Goal: Task Accomplishment & Management: Use online tool/utility

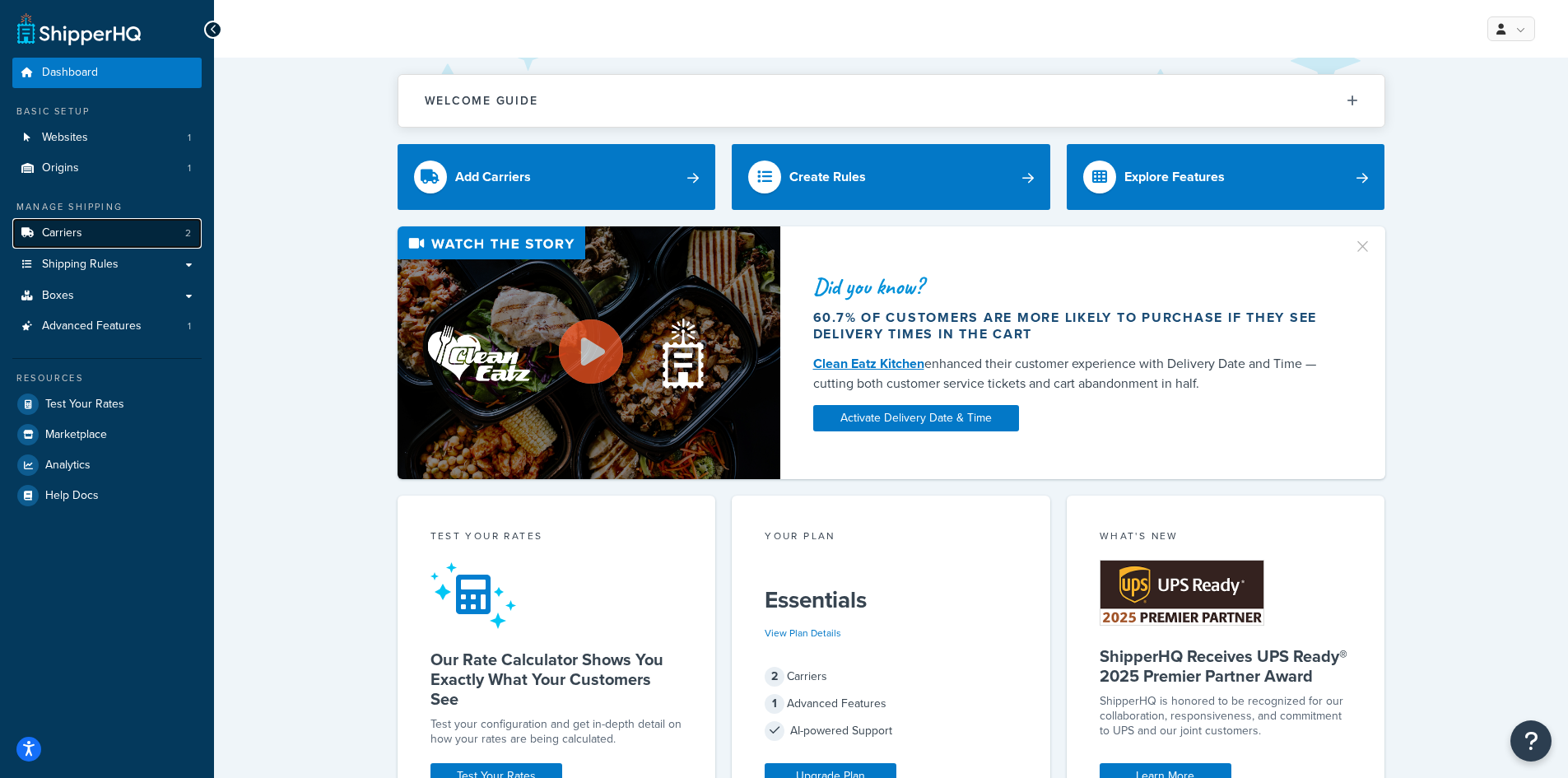
click at [74, 239] on span "Carriers" at bounding box center [62, 233] width 40 height 14
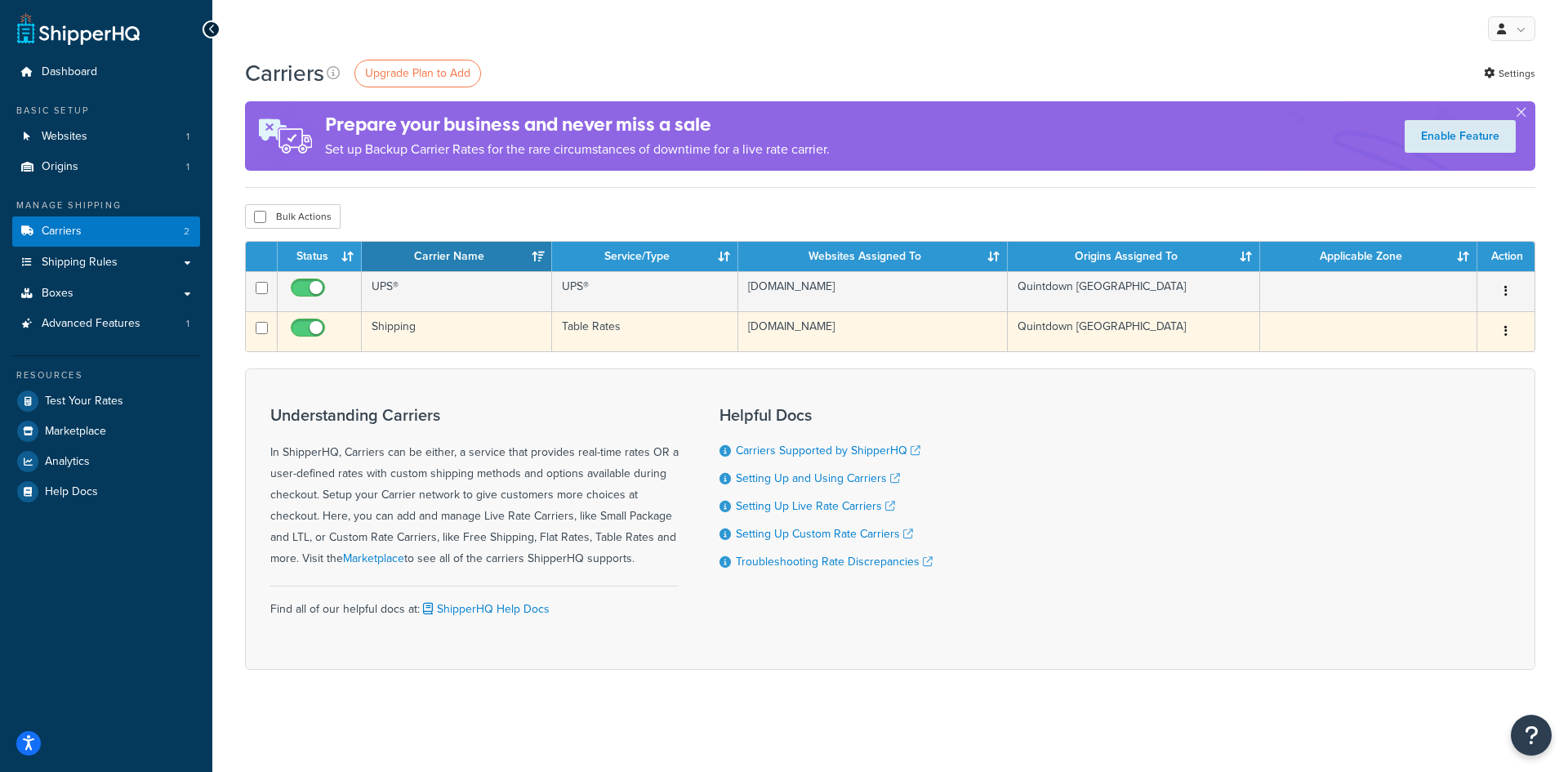
click at [797, 331] on td "www.expert-toolstore.com" at bounding box center [873, 332] width 270 height 40
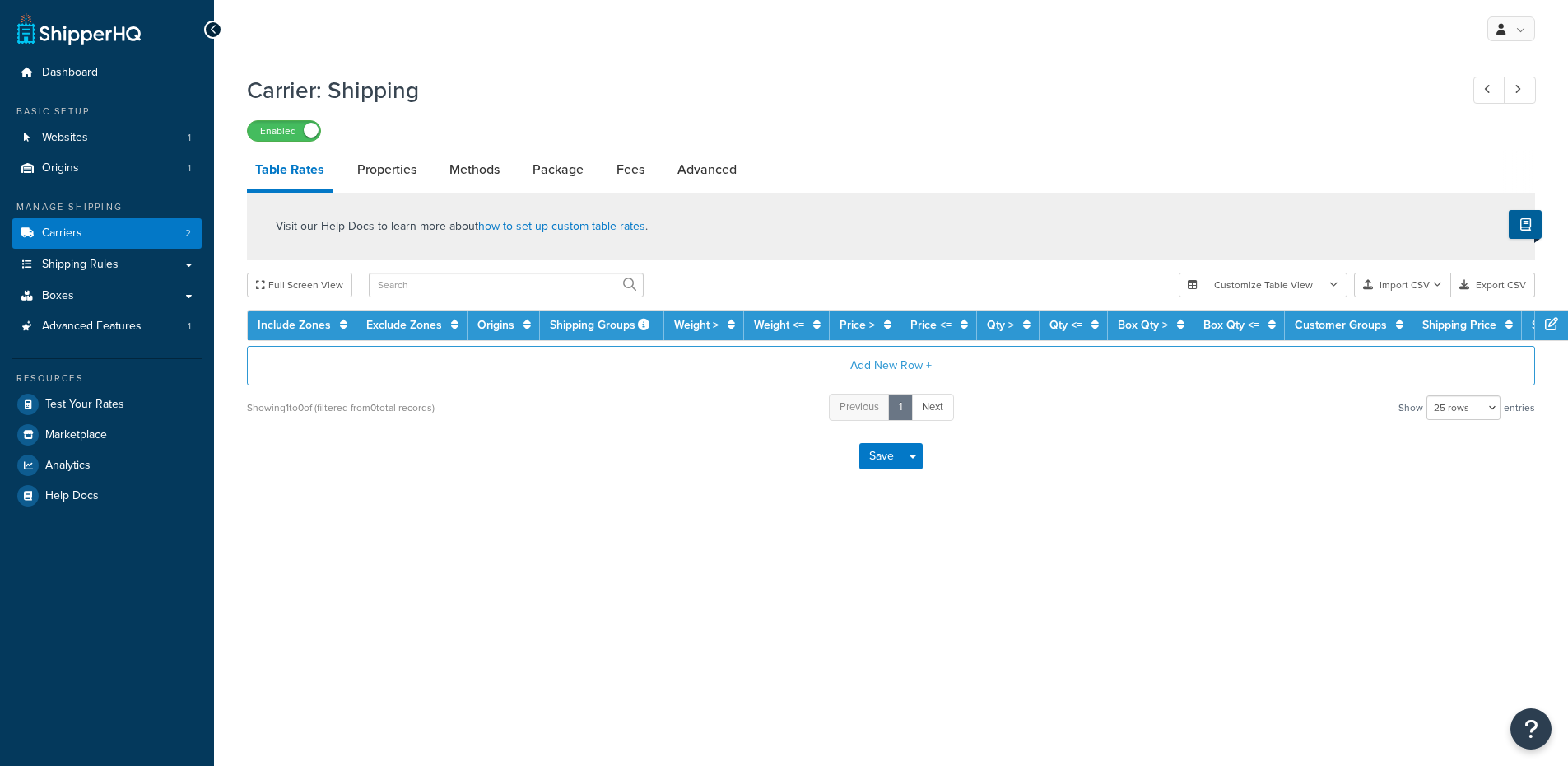
select select "25"
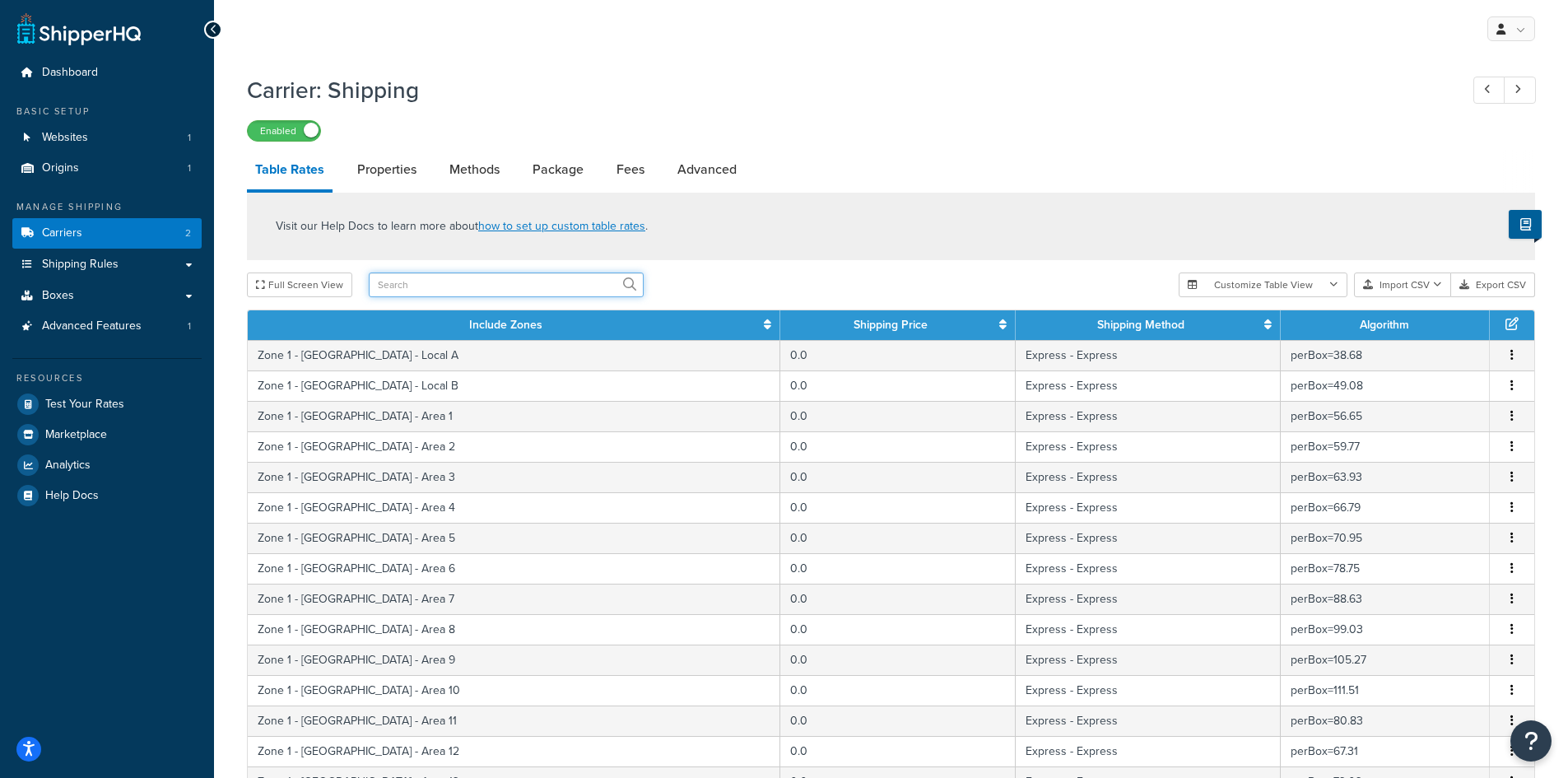
click at [434, 285] on input "text" at bounding box center [506, 285] width 275 height 25
type input "mal"
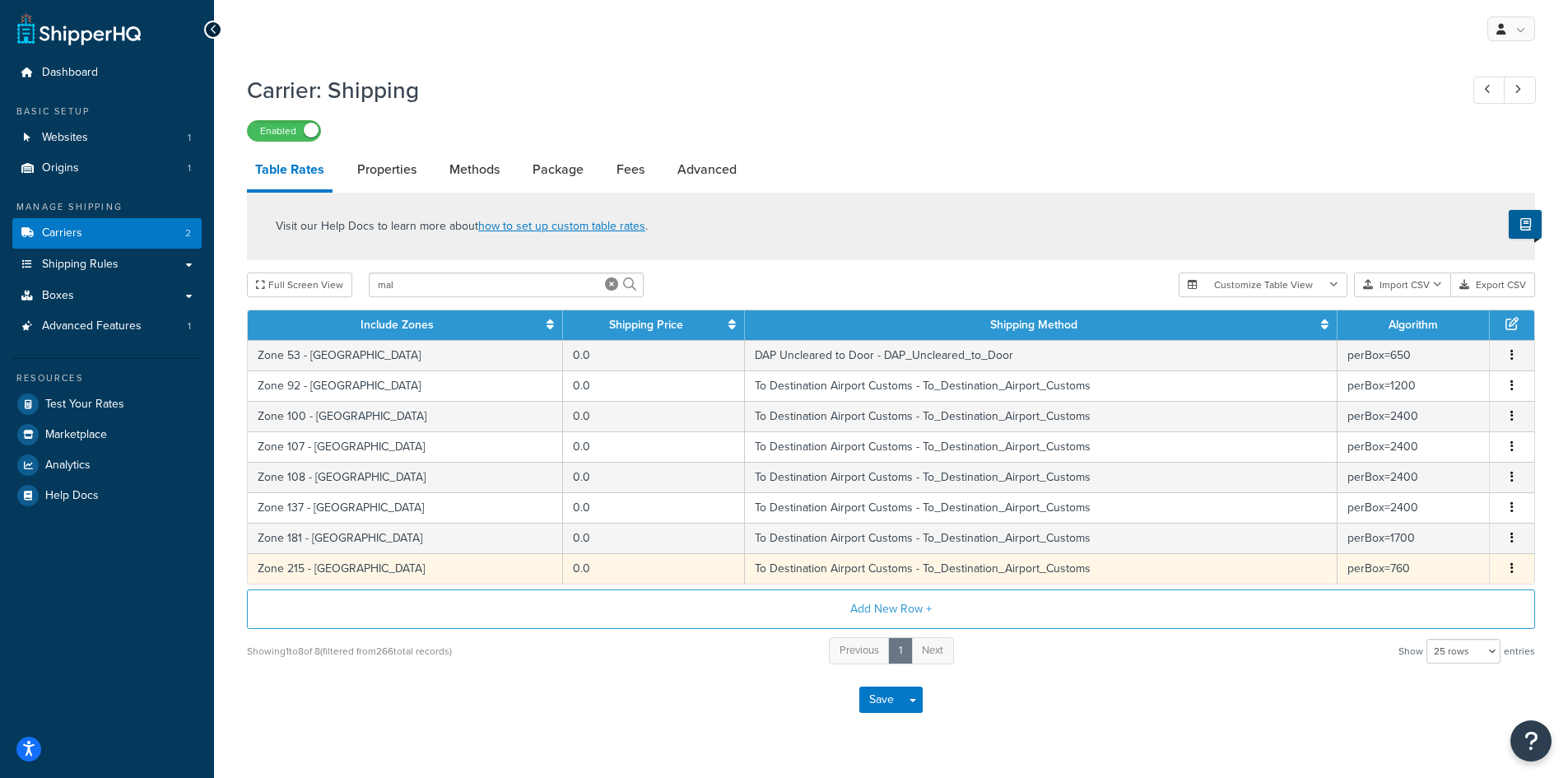
click at [381, 565] on td "Zone 215 - [GEOGRAPHIC_DATA]" at bounding box center [404, 568] width 315 height 30
select select "182208"
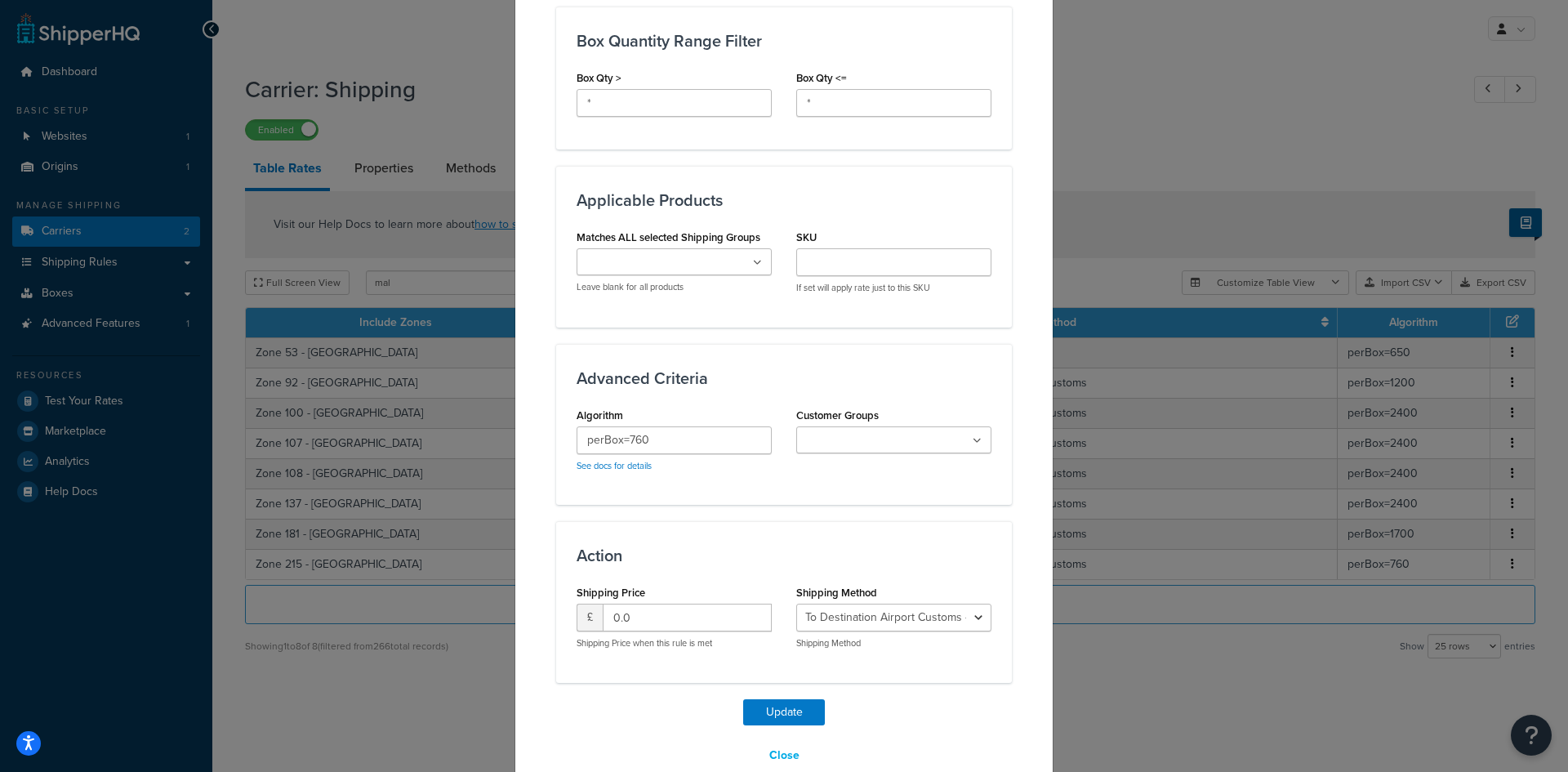
scroll to position [923, 0]
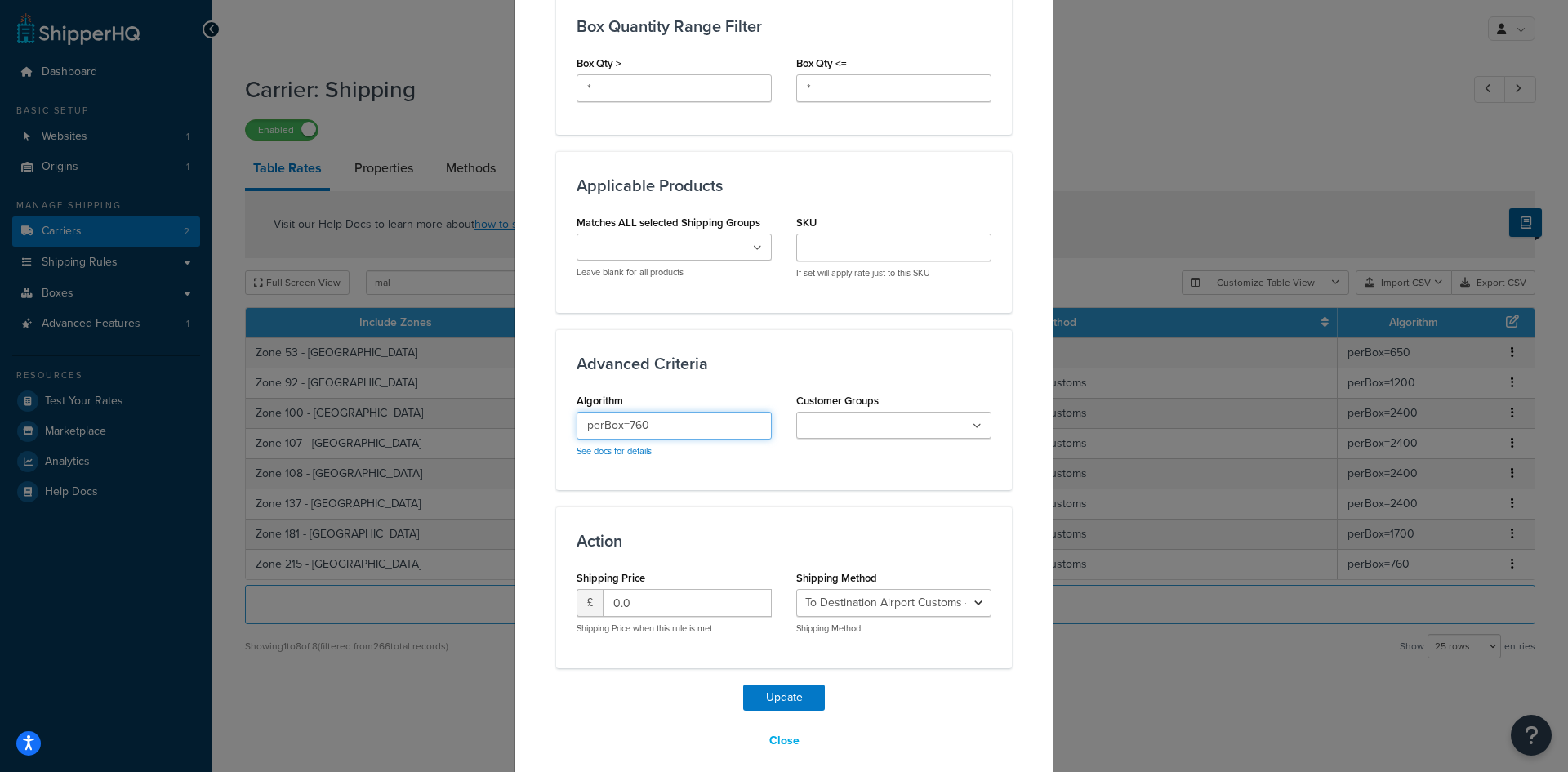
drag, startPoint x: 625, startPoint y: 408, endPoint x: 655, endPoint y: 411, distance: 30.1
click at [655, 412] on input "perBox=760" at bounding box center [675, 426] width 196 height 28
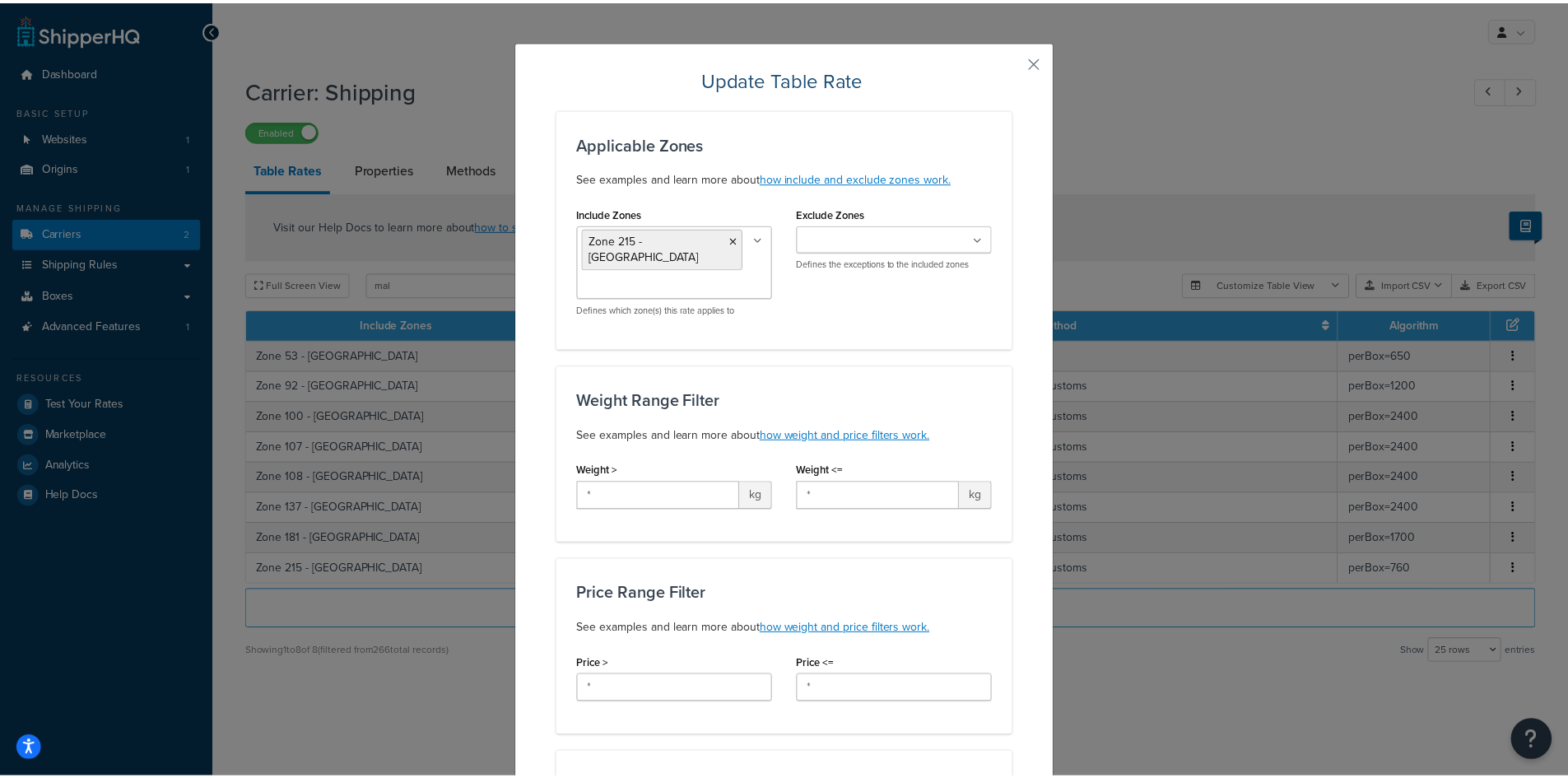
scroll to position [0, 0]
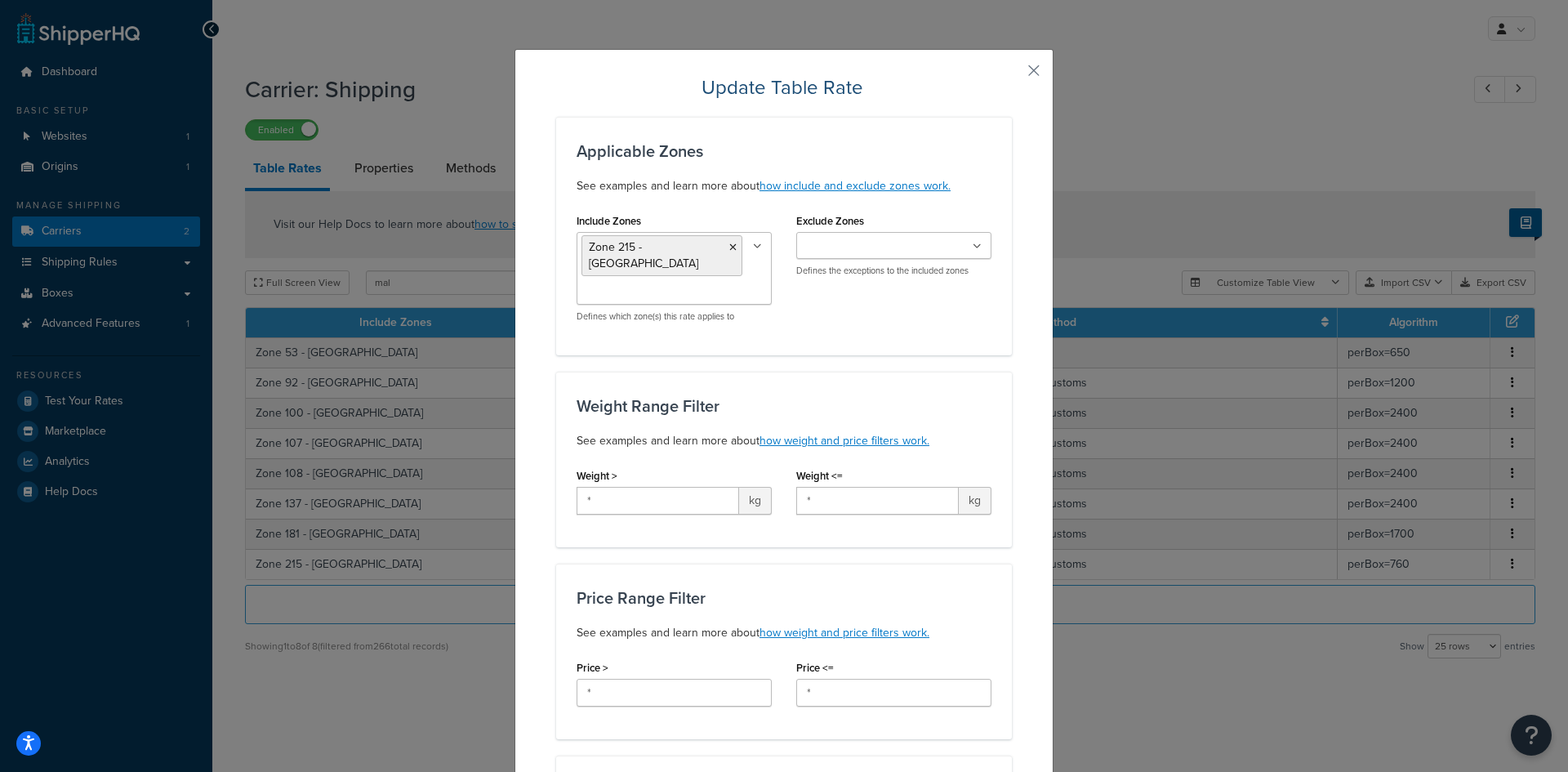
click at [1012, 74] on button "button" at bounding box center [1010, 76] width 5 height 5
